Goal: Find specific page/section: Find specific page/section

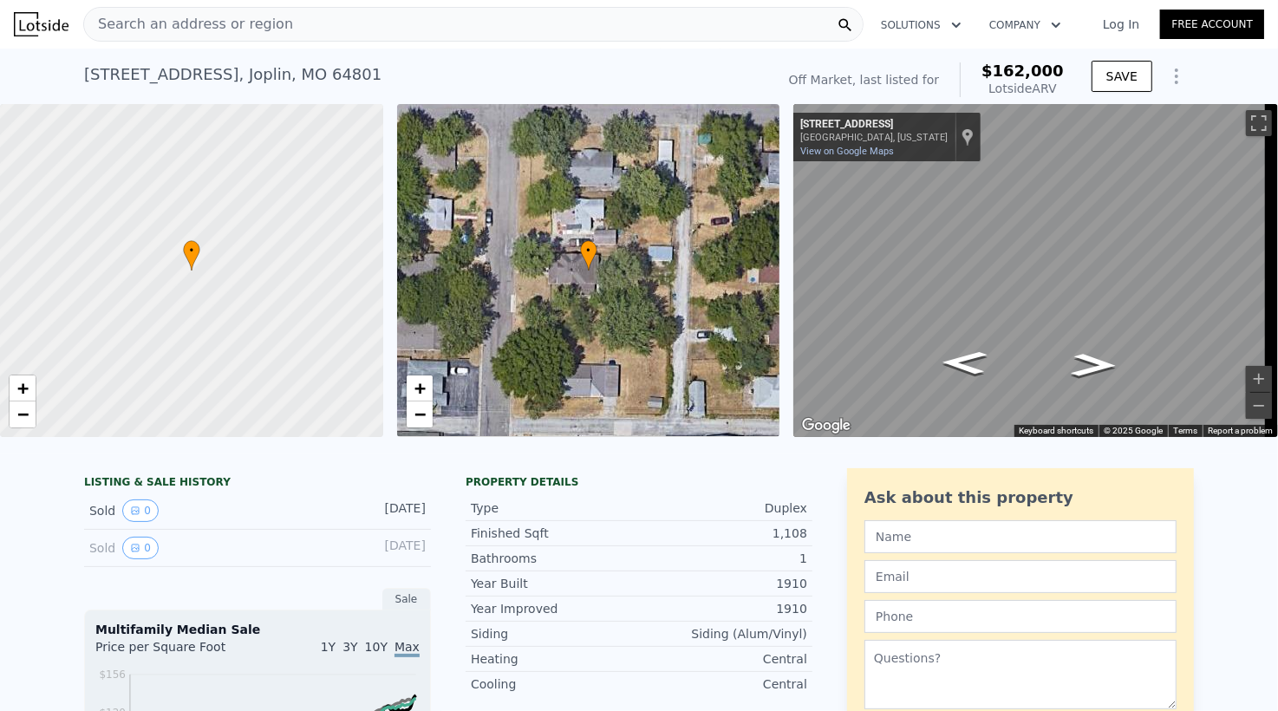
click at [233, 23] on span "Search an address or region" at bounding box center [188, 24] width 209 height 21
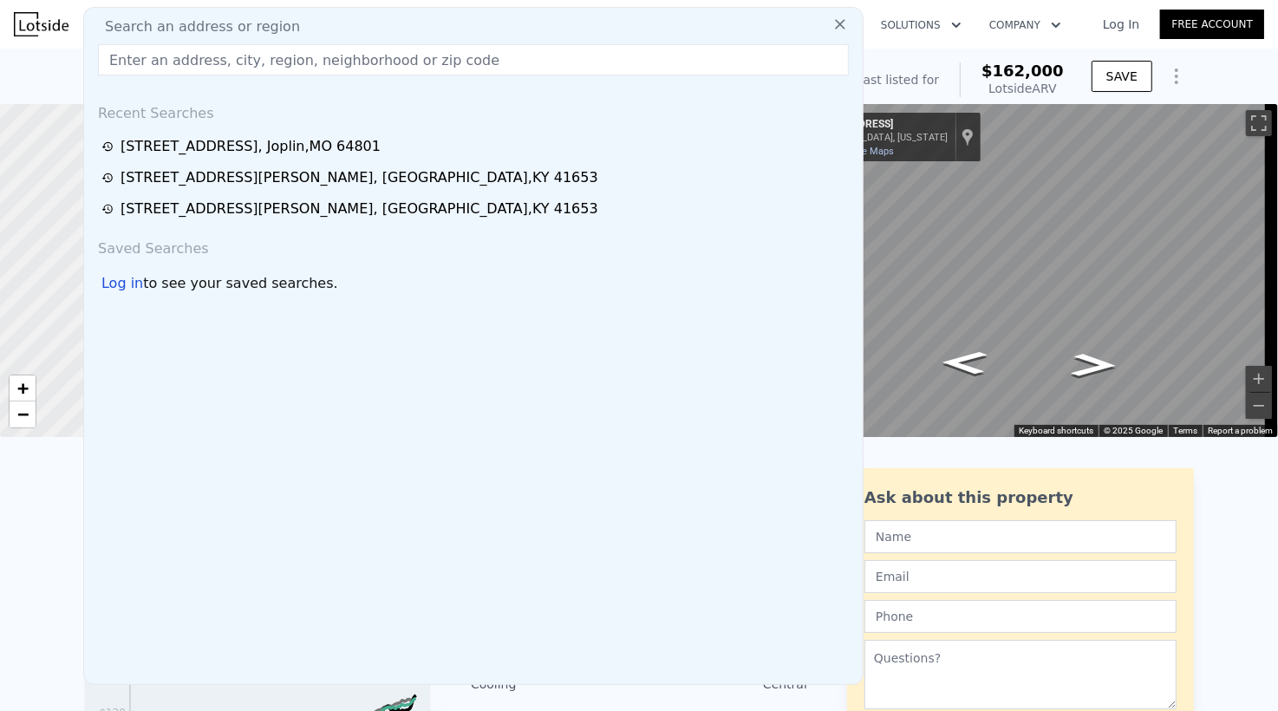
drag, startPoint x: 233, startPoint y: 23, endPoint x: 214, endPoint y: 55, distance: 37.3
click at [214, 55] on input "text" at bounding box center [473, 59] width 751 height 31
drag, startPoint x: 209, startPoint y: 64, endPoint x: 140, endPoint y: 62, distance: 69.4
click at [139, 61] on input "text" at bounding box center [473, 59] width 751 height 31
paste input "[STREET_ADDRESS]"
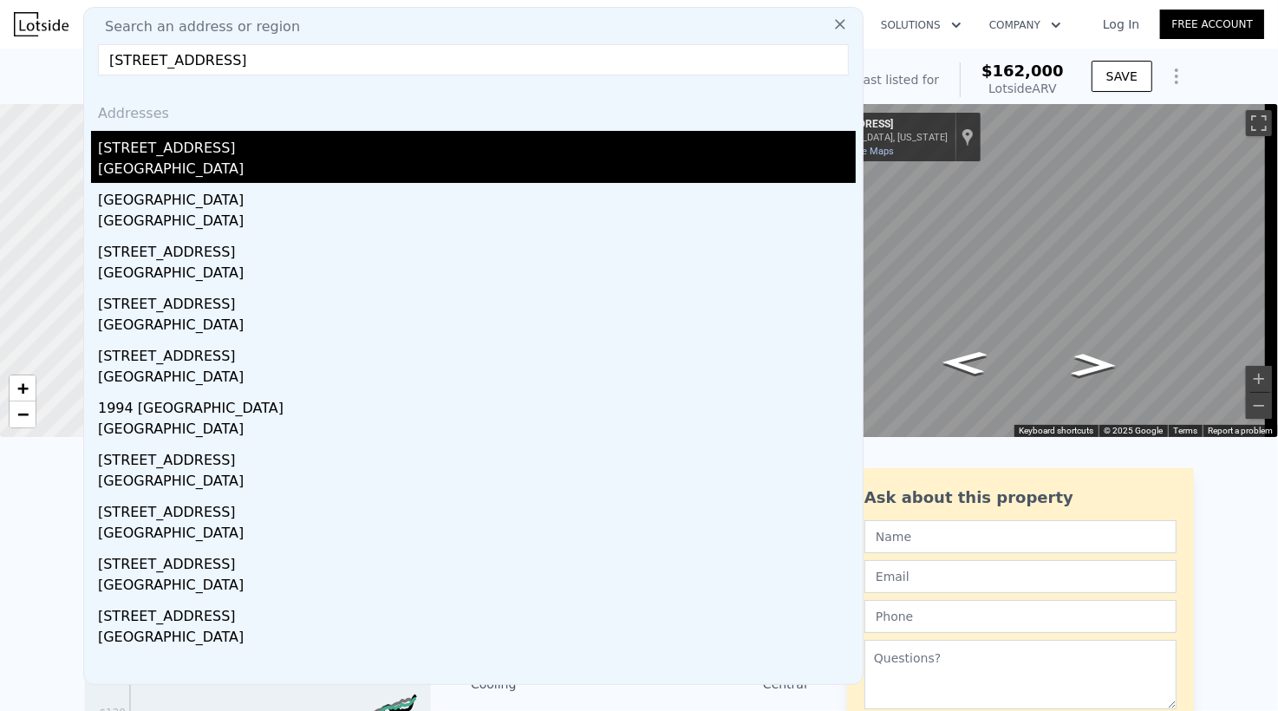
type input "[STREET_ADDRESS]"
click at [283, 165] on div "[GEOGRAPHIC_DATA]" at bounding box center [477, 171] width 758 height 24
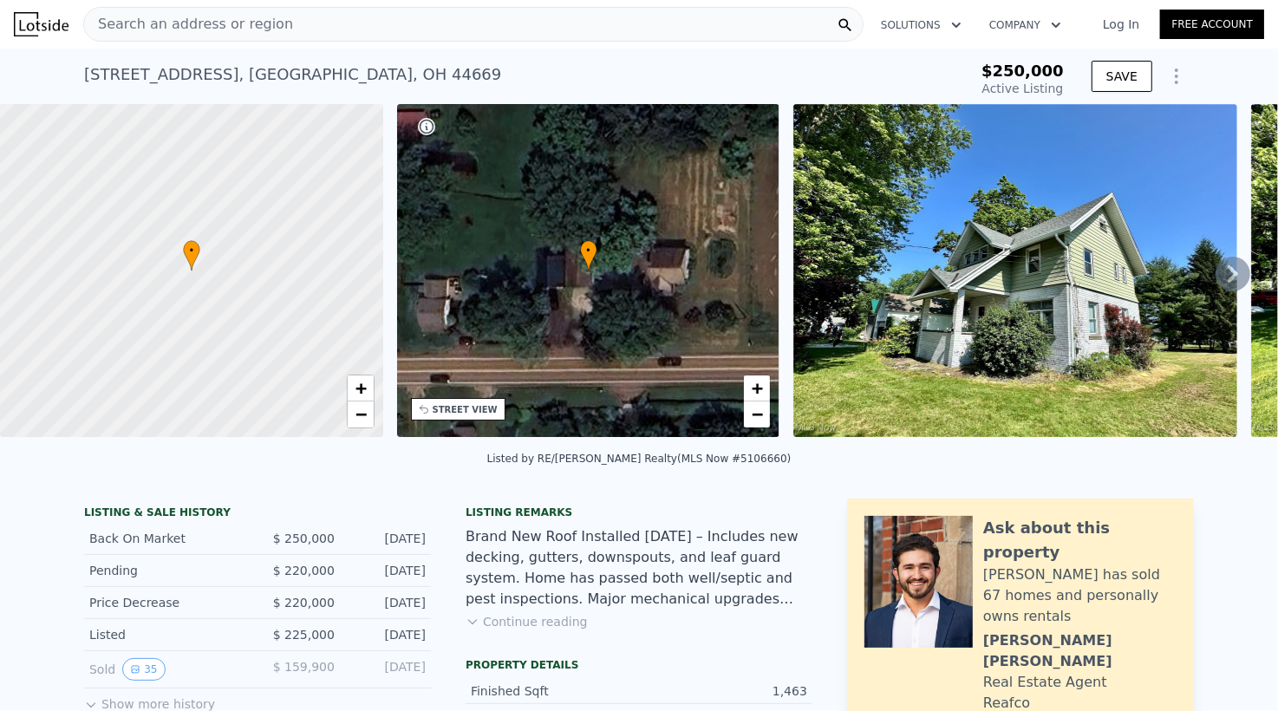
click at [297, 30] on div "Search an address or region" at bounding box center [473, 24] width 780 height 35
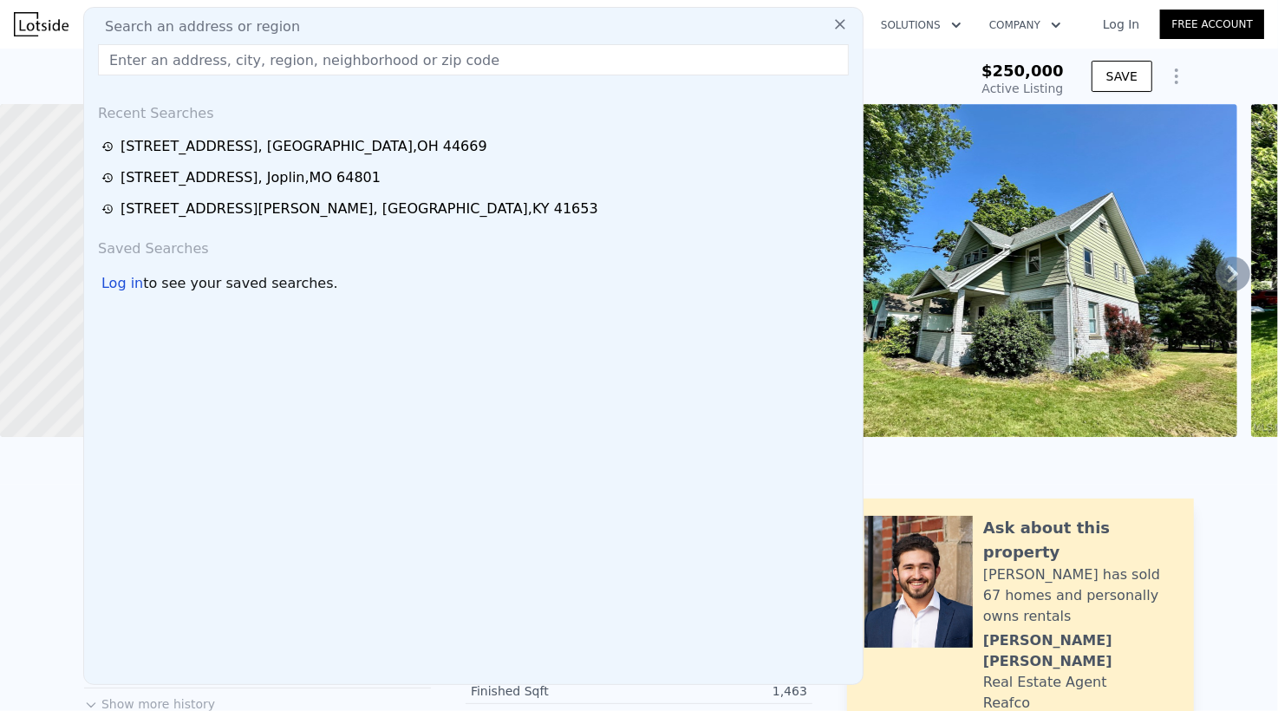
click at [270, 21] on span "Search an address or region" at bounding box center [195, 26] width 209 height 21
click at [249, 58] on input "text" at bounding box center [473, 59] width 751 height 31
paste input "[STREET_ADDRESS]"
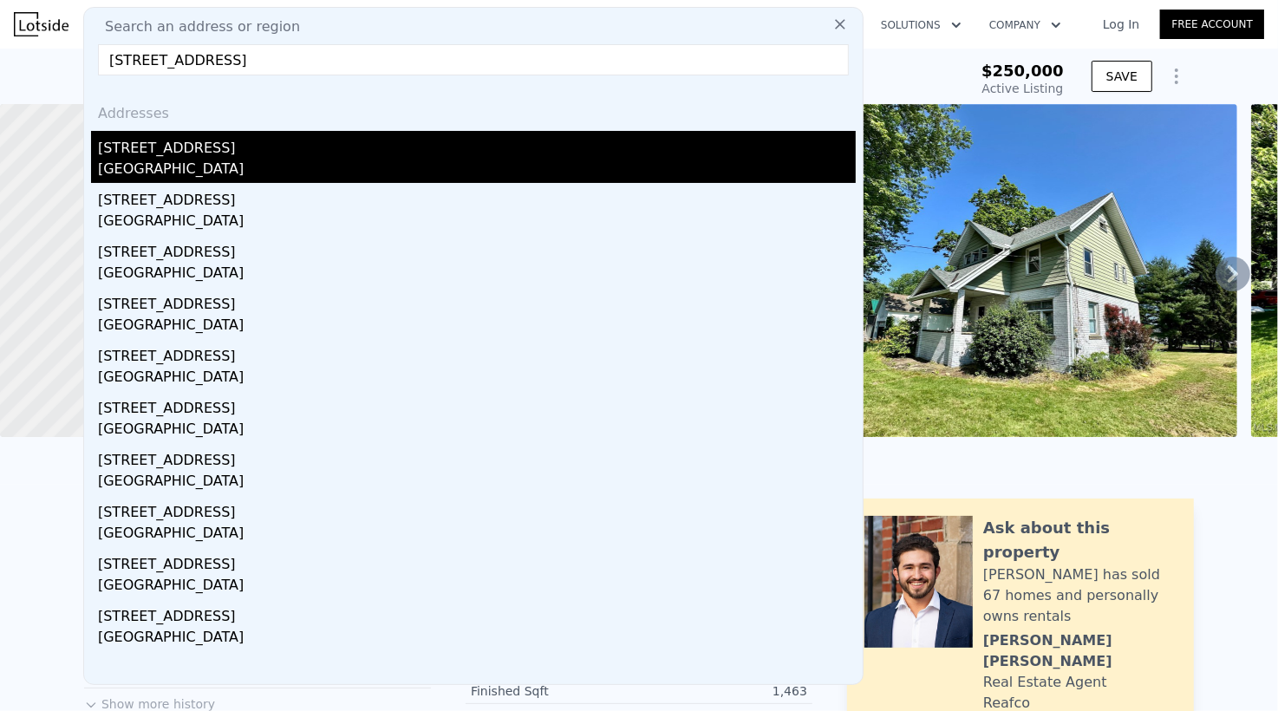
type input "[STREET_ADDRESS]"
click at [531, 154] on div "[STREET_ADDRESS]" at bounding box center [477, 145] width 758 height 28
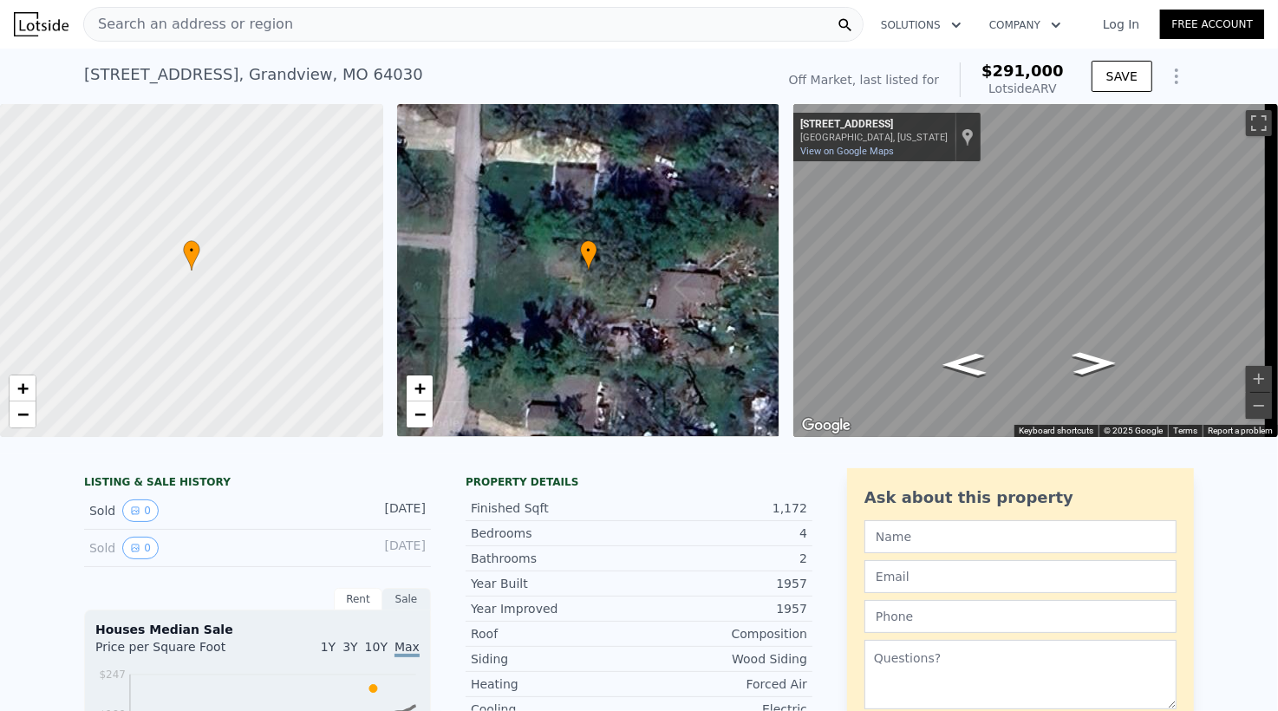
click at [285, 31] on div "Search an address or region" at bounding box center [473, 24] width 780 height 35
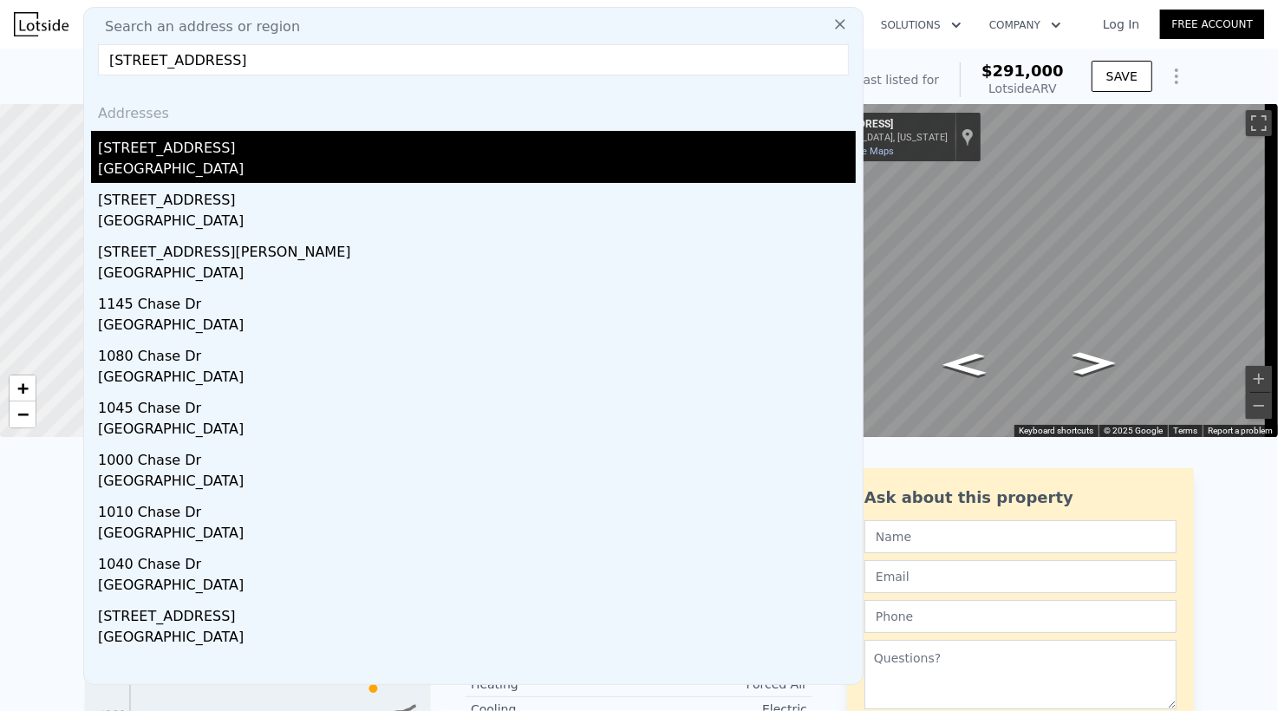
type input "[STREET_ADDRESS]"
